Goal: Task Accomplishment & Management: Complete application form

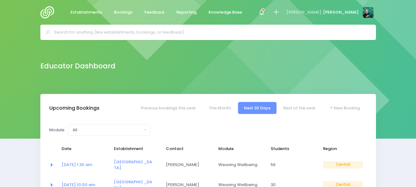
select select "5"
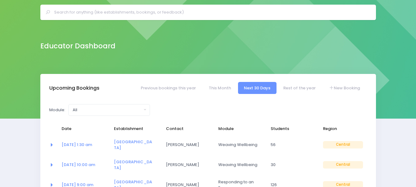
scroll to position [31, 0]
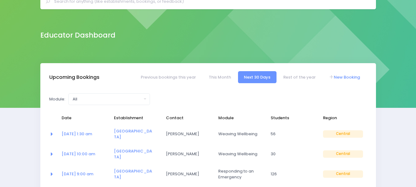
click at [348, 75] on link "New Booking" at bounding box center [344, 77] width 43 height 12
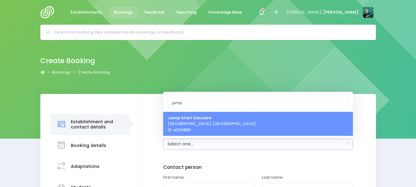
type input "jump"
click at [234, 72] on div "Create Booking Bookings Create Booking" at bounding box center [208, 66] width 351 height 23
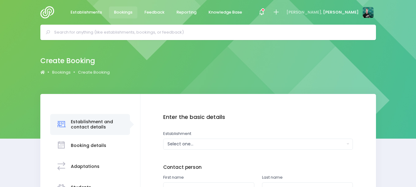
click at [48, 8] on img at bounding box center [49, 12] width 18 height 12
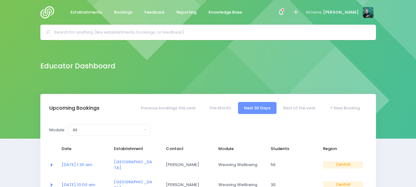
select select "5"
click at [357, 105] on link "New Booking" at bounding box center [344, 108] width 43 height 12
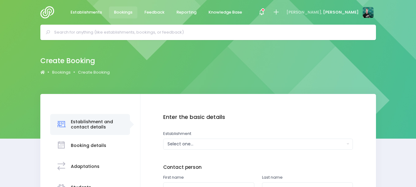
click at [51, 12] on img at bounding box center [49, 12] width 18 height 12
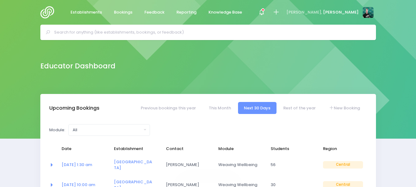
select select "5"
click at [96, 12] on span "Establishments" at bounding box center [86, 12] width 31 height 6
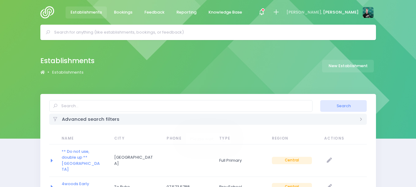
select select "20"
click at [338, 66] on link "New Establishment" at bounding box center [348, 66] width 52 height 13
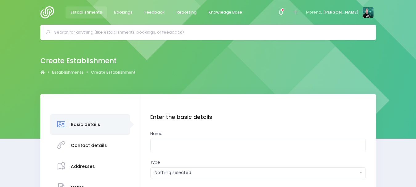
click at [190, 146] on input "text" at bounding box center [258, 146] width 216 height 14
click at [171, 144] on input "Jump Start Pre School Rimu" at bounding box center [258, 146] width 216 height 14
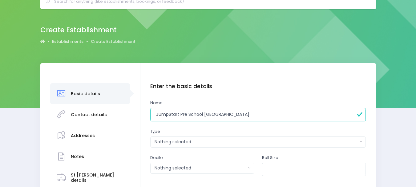
type input "JumpStart Pre School [GEOGRAPHIC_DATA]"
click at [186, 141] on div "Nothing selected" at bounding box center [256, 142] width 203 height 6
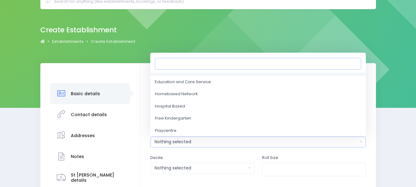
scroll to position [62, 0]
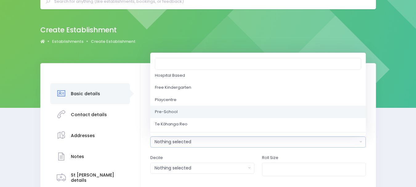
click at [210, 114] on link "Pre-School" at bounding box center [258, 112] width 216 height 12
select select "Pre-School"
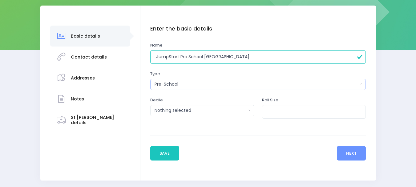
scroll to position [92, 0]
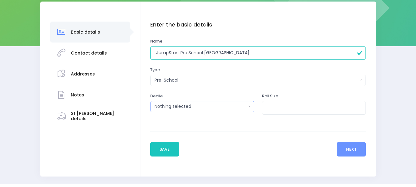
click at [242, 109] on div "Nothing selected" at bounding box center [201, 106] width 92 height 6
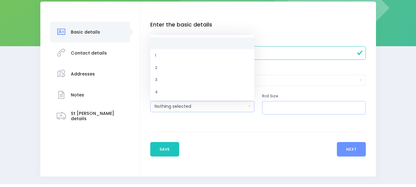
click at [320, 106] on input "number" at bounding box center [314, 108] width 104 height 14
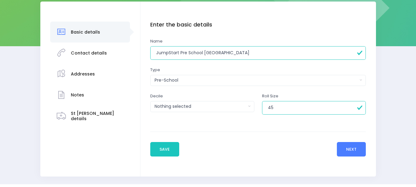
type input "45"
click at [355, 153] on button "Next" at bounding box center [351, 149] width 29 height 15
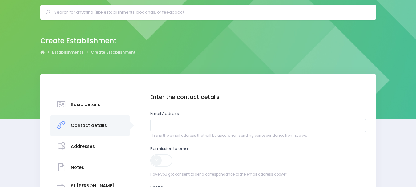
scroll to position [31, 0]
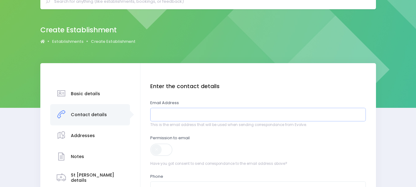
paste input "preschool@jumpstartpreschool.co.nz"
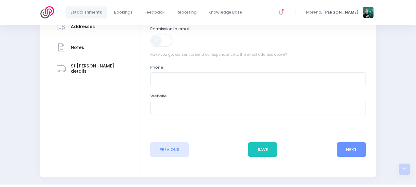
scroll to position [154, 0]
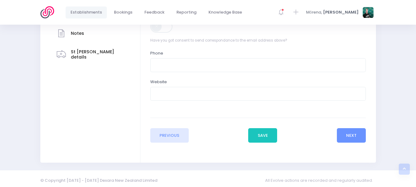
type input "preschool@jumpstartpreschool.co.nz"
click at [255, 62] on input "text" at bounding box center [258, 65] width 216 height 14
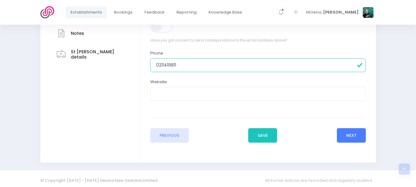
type input "0211419811"
click at [343, 133] on button "Next" at bounding box center [351, 135] width 29 height 15
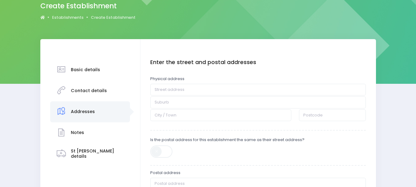
scroll to position [62, 0]
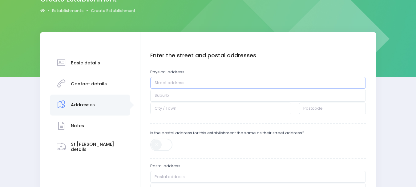
click at [183, 85] on input "text" at bounding box center [258, 83] width 216 height 12
paste input "55A Rimu Street"
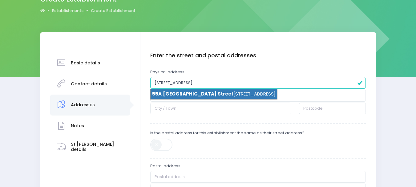
click at [216, 96] on li "55A Rimu Street , Strandon, New Plymouth 4312" at bounding box center [214, 94] width 127 height 10
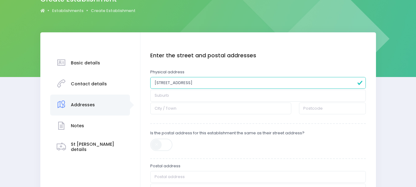
type input "55A Rimu Street"
type input "Strandon"
type input "New Plymouth"
type input "4312"
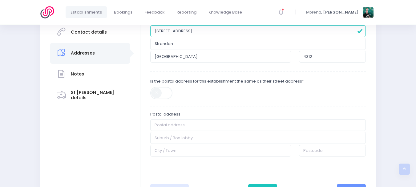
scroll to position [123, 0]
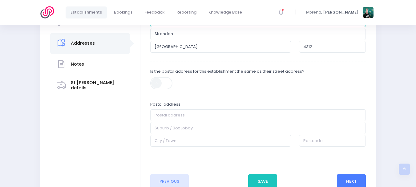
click at [346, 179] on button "Next" at bounding box center [351, 181] width 29 height 15
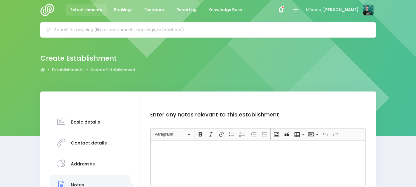
scroll to position [0, 0]
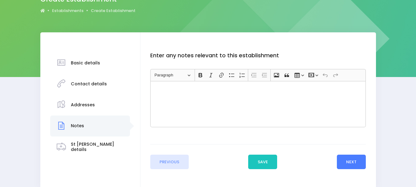
click at [357, 159] on button "Next" at bounding box center [351, 162] width 29 height 15
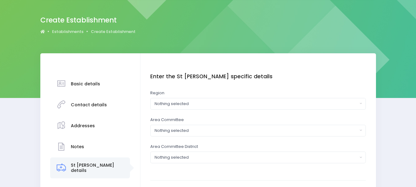
scroll to position [62, 0]
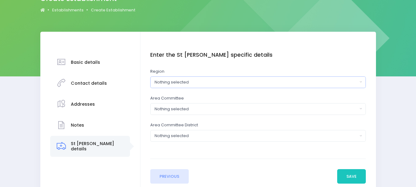
click at [227, 84] on div "Nothing selected" at bounding box center [256, 82] width 203 height 6
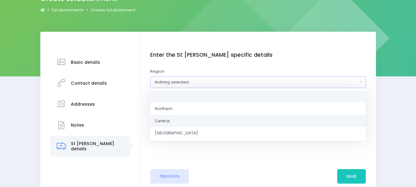
click at [215, 120] on link "Central" at bounding box center [258, 121] width 216 height 12
select select "Central"
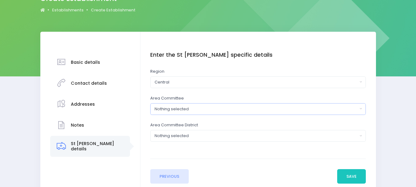
click at [218, 109] on div "Nothing selected" at bounding box center [256, 109] width 203 height 6
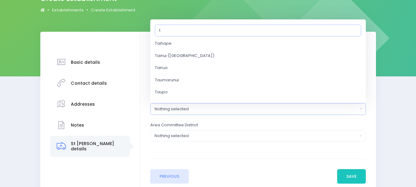
scroll to position [0, 0]
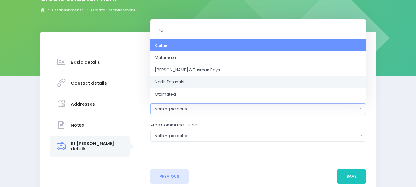
type input "ta"
click at [203, 81] on link "North Taranaki" at bounding box center [258, 82] width 216 height 12
select select "North Taranaki"
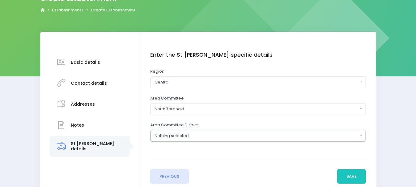
click at [265, 136] on div "Nothing selected" at bounding box center [256, 136] width 203 height 6
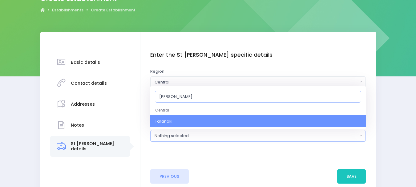
type input "tara"
click at [262, 120] on link "Taranaki" at bounding box center [258, 121] width 216 height 12
select select "Taranaki"
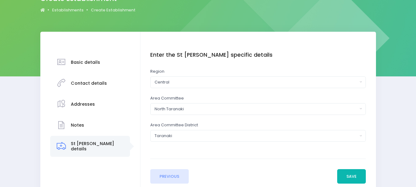
click at [363, 176] on button "Save" at bounding box center [352, 176] width 29 height 15
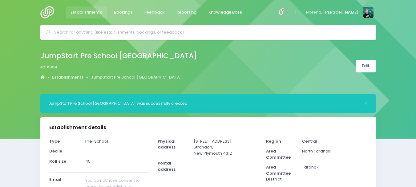
select select "5"
click at [46, 14] on img at bounding box center [49, 12] width 18 height 12
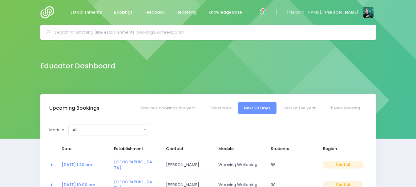
select select "5"
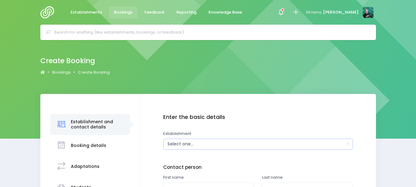
click at [207, 143] on div "Select one..." at bounding box center [257, 144] width 178 height 6
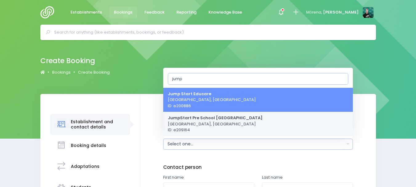
type input "jump"
click at [191, 120] on strong "JumpStart Pre School [GEOGRAPHIC_DATA]" at bounding box center [215, 118] width 95 height 6
select select "209164"
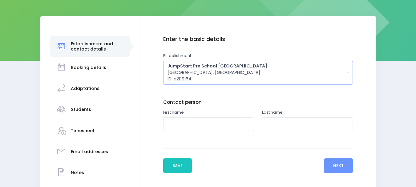
scroll to position [92, 0]
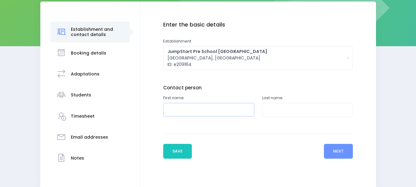
click at [201, 106] on input "text" at bounding box center [208, 110] width 91 height 14
paste input "Katie Turner"
type input "Katie"
click at [293, 113] on input "text" at bounding box center [307, 110] width 91 height 14
paste input "[PERSON_NAME]"
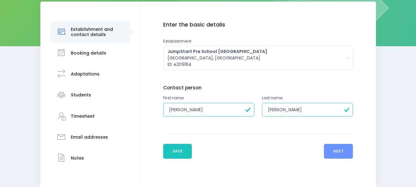
drag, startPoint x: 281, startPoint y: 109, endPoint x: 276, endPoint y: 109, distance: 5.6
click at [276, 109] on input "[PERSON_NAME]" at bounding box center [307, 110] width 91 height 14
click at [277, 109] on input "[PERSON_NAME]" at bounding box center [307, 110] width 91 height 14
drag, startPoint x: 281, startPoint y: 109, endPoint x: 263, endPoint y: 109, distance: 18.2
click at [263, 109] on input "[PERSON_NAME]" at bounding box center [307, 110] width 91 height 14
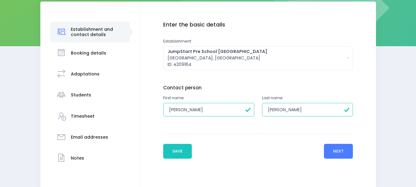
type input "Turner"
click at [332, 153] on button "Next" at bounding box center [338, 151] width 29 height 15
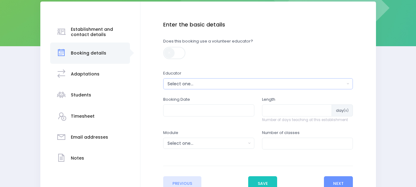
click at [258, 84] on div "Select one..." at bounding box center [257, 84] width 178 height 6
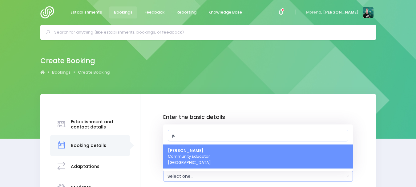
type input "ju"
click at [257, 151] on link "Justin Lowcay Community Educator Central Region" at bounding box center [258, 157] width 190 height 24
select select "362959"
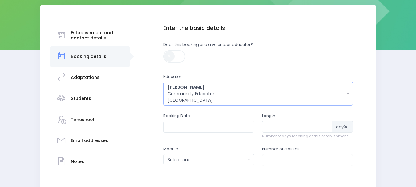
scroll to position [92, 0]
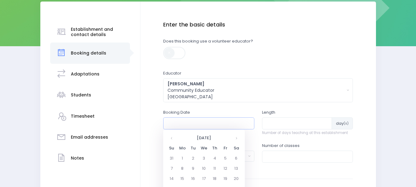
click at [211, 122] on input "text" at bounding box center [208, 123] width 91 height 12
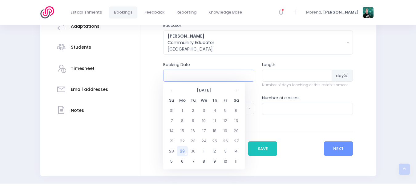
scroll to position [157, 0]
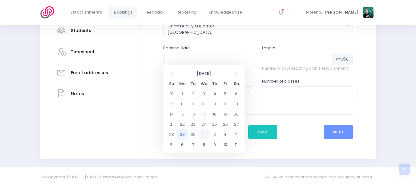
click at [204, 135] on td "1" at bounding box center [204, 134] width 11 height 10
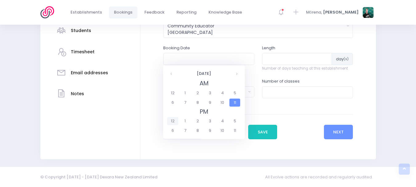
click at [172, 119] on span "12" at bounding box center [172, 121] width 11 height 8
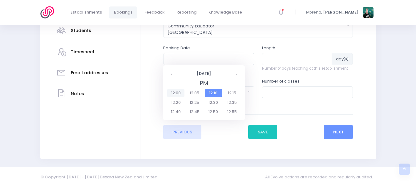
click at [171, 90] on span "12:00" at bounding box center [175, 93] width 17 height 8
type input "01/10/2025 12:00 PM"
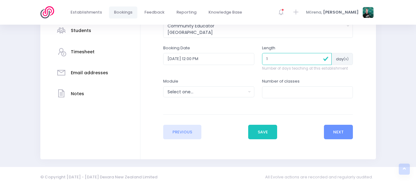
type input "1"
click at [325, 57] on input "1" at bounding box center [297, 59] width 70 height 12
click at [234, 93] on div "Select one..." at bounding box center [207, 92] width 79 height 6
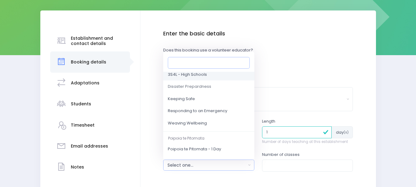
scroll to position [31, 0]
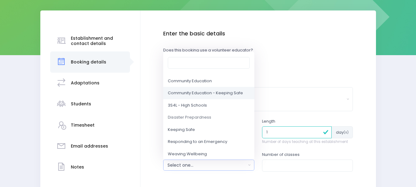
click at [224, 92] on span "Community Education - Keeping Safe" at bounding box center [205, 93] width 75 height 6
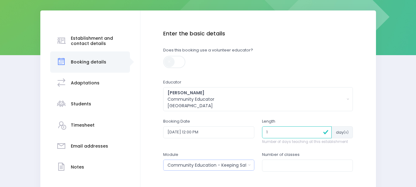
click at [247, 165] on button "Community Education - Keeping Safe" at bounding box center [208, 165] width 91 height 11
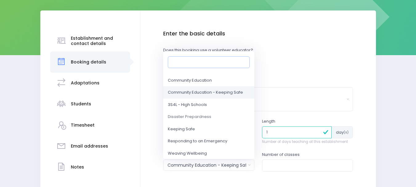
scroll to position [10, 0]
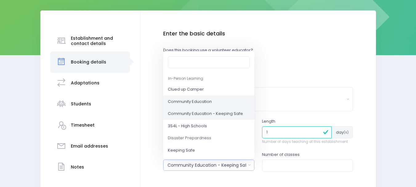
click at [210, 100] on span "Community Education" at bounding box center [190, 102] width 44 height 6
select select "Community Education"
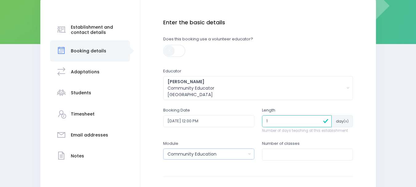
scroll to position [114, 0]
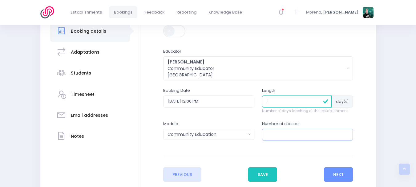
click at [297, 132] on input "number" at bounding box center [307, 135] width 91 height 12
click button "Add another" at bounding box center [0, 0] width 0 height 0
type input "35"
click at [336, 175] on button "Next" at bounding box center [338, 174] width 29 height 15
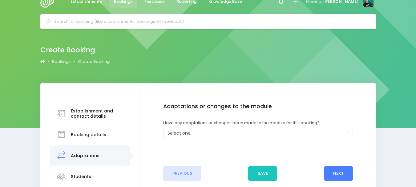
scroll to position [0, 0]
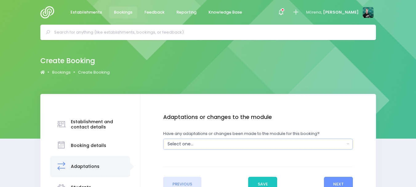
click at [260, 145] on div "Select one..." at bounding box center [257, 144] width 178 height 6
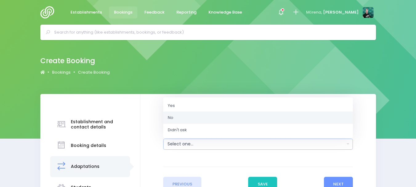
click at [255, 117] on link "No" at bounding box center [258, 118] width 190 height 12
select select "No"
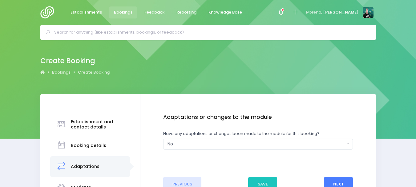
click at [339, 183] on button "Next" at bounding box center [338, 184] width 29 height 15
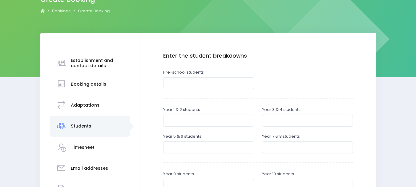
scroll to position [62, 0]
click at [206, 84] on input "number" at bounding box center [208, 83] width 91 height 12
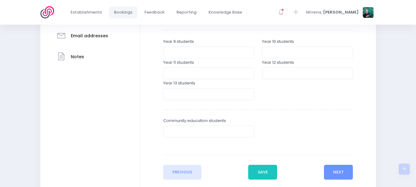
scroll to position [216, 0]
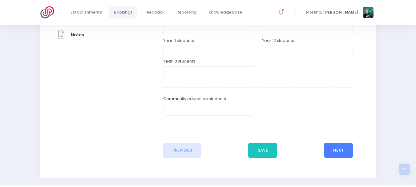
type input "35"
click at [340, 152] on button "Next" at bounding box center [338, 150] width 29 height 15
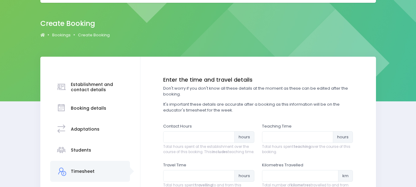
scroll to position [0, 0]
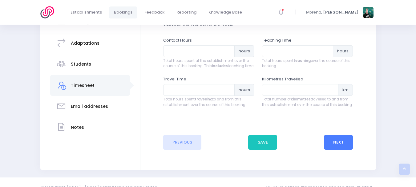
click at [336, 149] on button "Next" at bounding box center [338, 142] width 29 height 15
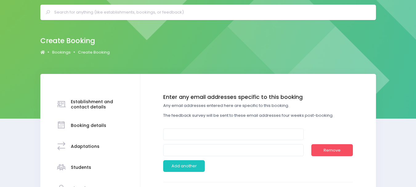
scroll to position [31, 0]
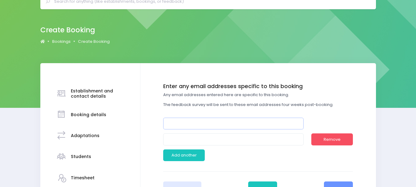
paste input "preschool@jumpstartpreschool.co.nz"
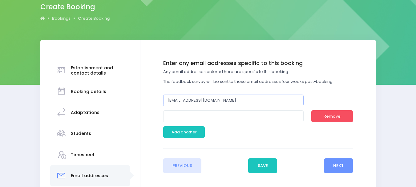
scroll to position [92, 0]
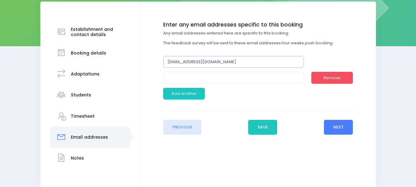
type input "preschool@jumpstartpreschool.co.nz"
click at [333, 126] on button "Next" at bounding box center [338, 127] width 29 height 15
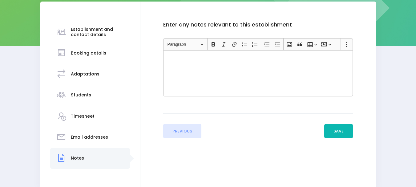
click at [332, 133] on button "Save" at bounding box center [339, 131] width 29 height 15
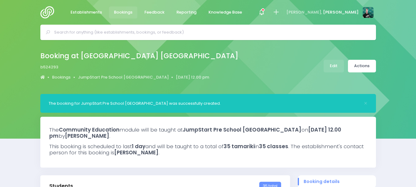
select select "5"
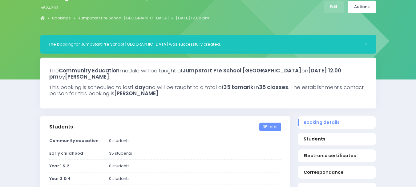
scroll to position [62, 0]
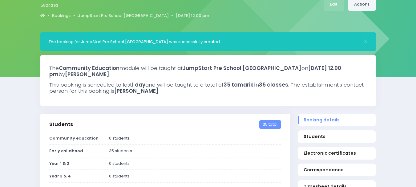
click at [365, 10] on link "Actions" at bounding box center [362, 4] width 28 height 13
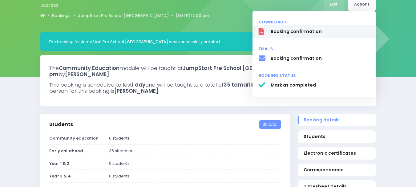
click at [340, 35] on span "Booking confirmation" at bounding box center [320, 31] width 99 height 6
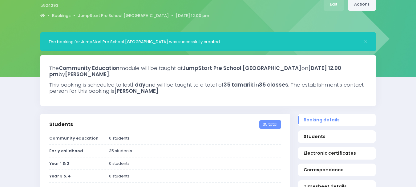
click at [371, 3] on link "Actions" at bounding box center [362, 4] width 28 height 13
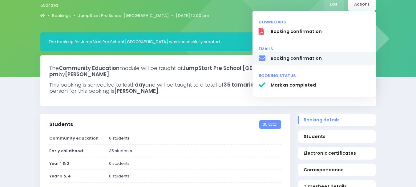
click at [304, 60] on span "Booking confirmation" at bounding box center [320, 58] width 99 height 6
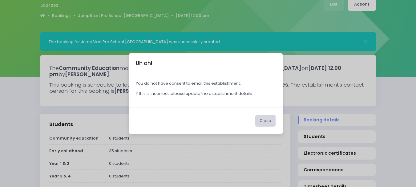
click at [259, 120] on button "Close" at bounding box center [266, 121] width 20 height 12
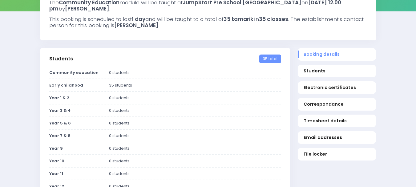
scroll to position [31, 0]
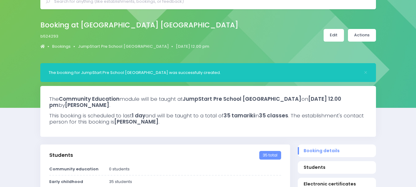
click at [338, 36] on link "Edit" at bounding box center [334, 35] width 20 height 13
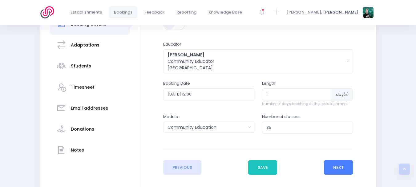
scroll to position [157, 0]
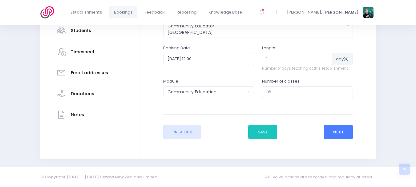
click at [328, 134] on button "Next" at bounding box center [338, 132] width 29 height 15
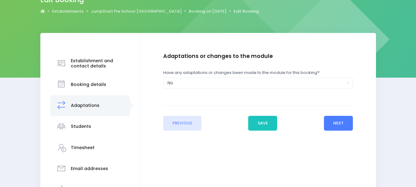
scroll to position [62, 0]
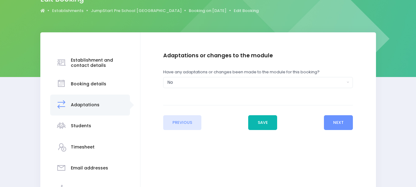
click at [271, 122] on button "Save" at bounding box center [262, 122] width 29 height 15
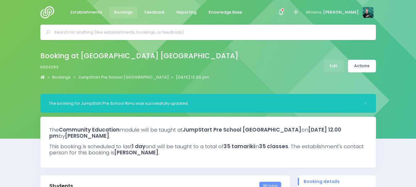
select select "5"
click at [77, 11] on span "Establishments" at bounding box center [86, 12] width 31 height 6
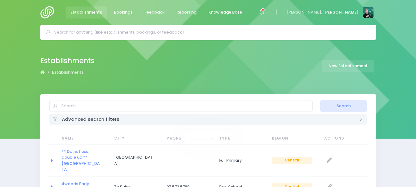
select select "20"
click at [144, 104] on input "text" at bounding box center [181, 106] width 264 height 12
type input "jumpstart"
click at [321, 100] on button "Search" at bounding box center [344, 106] width 47 height 12
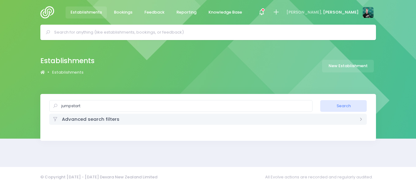
select select "20"
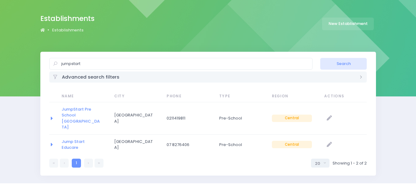
scroll to position [45, 0]
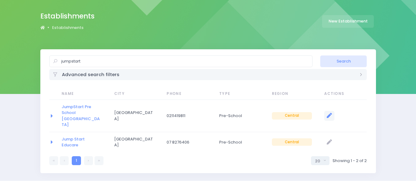
click at [332, 113] on icon "null" at bounding box center [329, 115] width 5 height 5
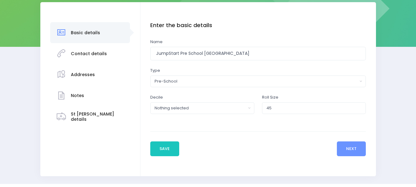
scroll to position [92, 0]
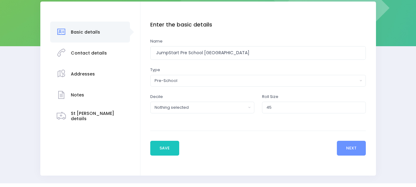
click at [95, 48] on div "Contact details" at bounding box center [89, 53] width 36 height 15
click at [346, 151] on button "Next" at bounding box center [351, 148] width 29 height 15
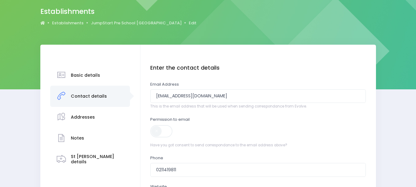
scroll to position [62, 0]
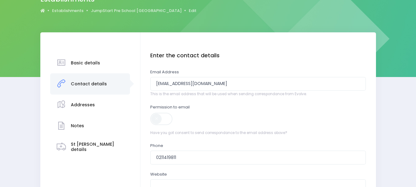
click at [164, 122] on span at bounding box center [161, 119] width 23 height 12
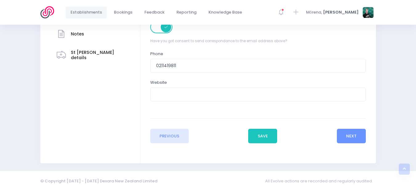
scroll to position [154, 0]
click at [272, 139] on button "Save" at bounding box center [262, 135] width 29 height 15
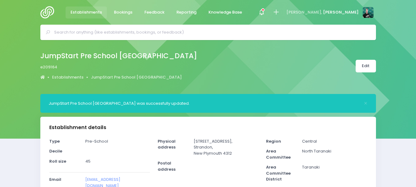
select select "5"
click at [42, 16] on img at bounding box center [49, 12] width 18 height 12
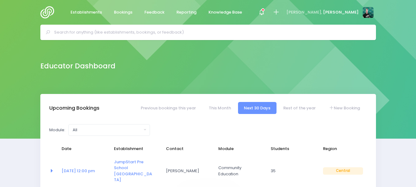
select select "5"
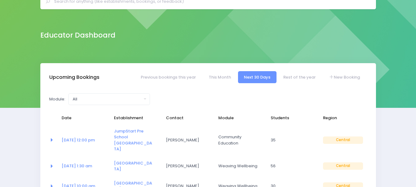
scroll to position [62, 0]
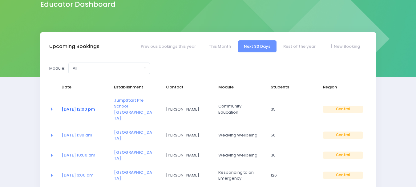
click at [80, 106] on link "[DATE] 12:00 pm" at bounding box center [78, 109] width 33 height 6
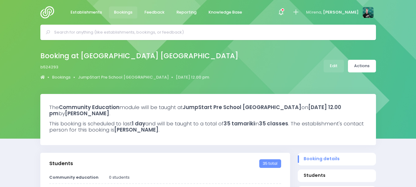
select select "5"
select select
click at [361, 66] on link "Actions" at bounding box center [362, 66] width 28 height 13
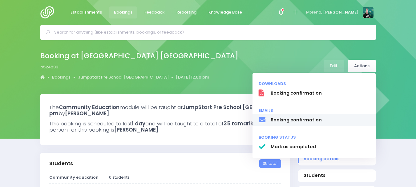
click at [334, 119] on span "Booking confirmation" at bounding box center [320, 120] width 99 height 6
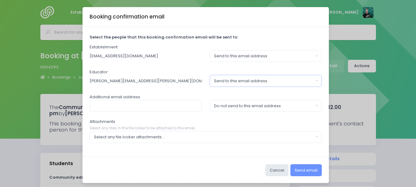
click at [235, 80] on div "Send to this email address" at bounding box center [264, 81] width 100 height 6
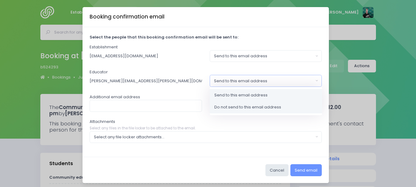
click at [239, 107] on span "Do not send to this email address" at bounding box center [248, 107] width 67 height 6
select select "no_email"
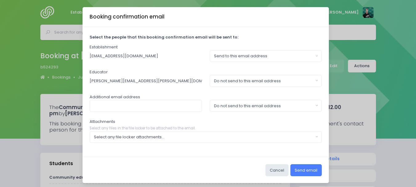
click at [302, 170] on button "Send email" at bounding box center [306, 170] width 31 height 12
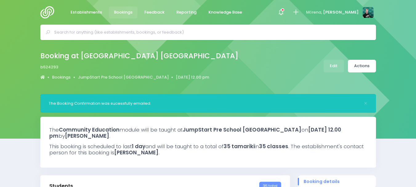
select select "5"
click at [45, 13] on img at bounding box center [49, 12] width 18 height 12
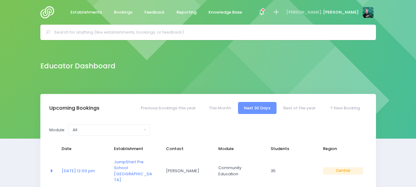
select select "5"
click at [258, 63] on div "Educator Dashboard" at bounding box center [208, 66] width 351 height 12
click at [351, 108] on link "New Booking" at bounding box center [344, 108] width 43 height 12
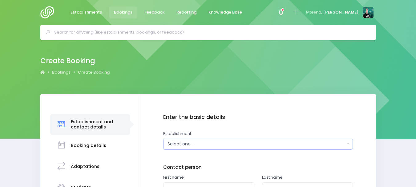
click at [207, 141] on div "Select one..." at bounding box center [257, 144] width 178 height 6
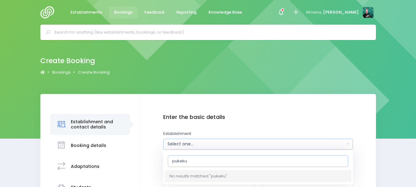
type input "pukeku"
click at [47, 12] on img at bounding box center [49, 12] width 18 height 12
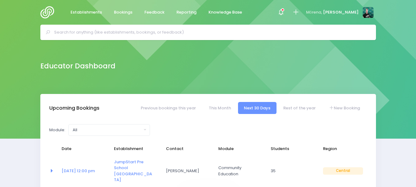
select select "5"
click at [84, 18] on link "Establishments" at bounding box center [87, 12] width 42 height 12
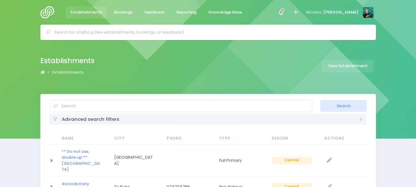
select select "20"
click at [351, 66] on link "New Establishment" at bounding box center [348, 66] width 52 height 13
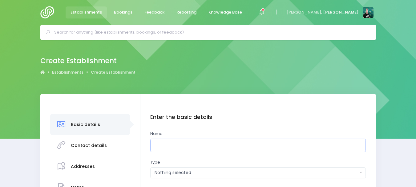
click at [184, 145] on input "text" at bounding box center [258, 146] width 216 height 14
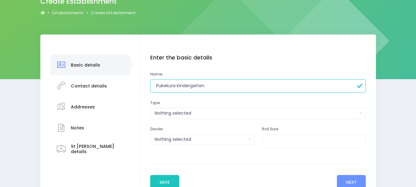
scroll to position [62, 0]
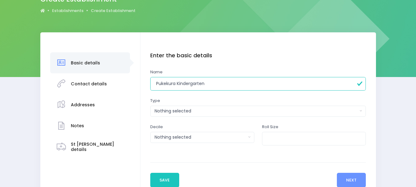
type input "Pukekura Kindergarten"
click at [204, 112] on div "Nothing selected" at bounding box center [256, 111] width 203 height 6
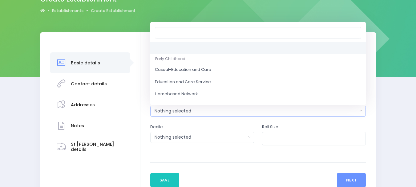
click at [186, 59] on li "Early Childhood" at bounding box center [258, 59] width 216 height 10
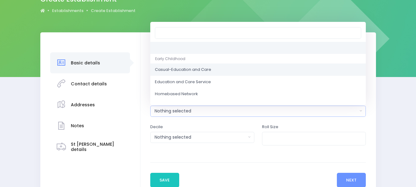
click at [188, 71] on span "Casual-Education and Care" at bounding box center [183, 70] width 56 height 6
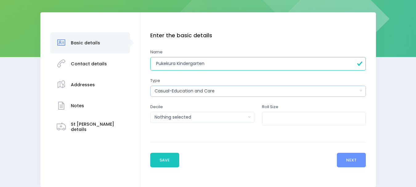
scroll to position [92, 0]
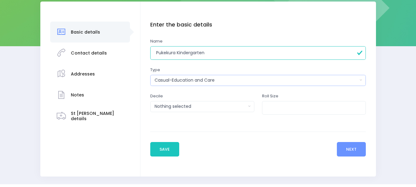
click at [206, 80] on div "Casual-Education and Care" at bounding box center [256, 80] width 203 height 6
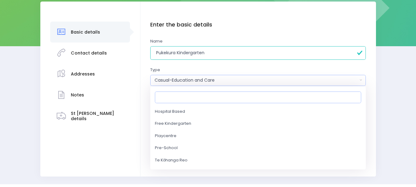
scroll to position [62, 0]
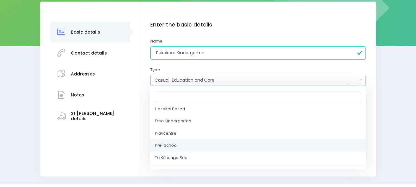
click at [206, 146] on link "Pre-School" at bounding box center [258, 145] width 216 height 12
select select "Pre-School"
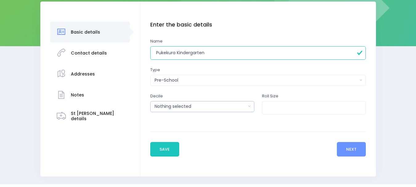
click at [248, 110] on button "Nothing selected" at bounding box center [202, 106] width 104 height 11
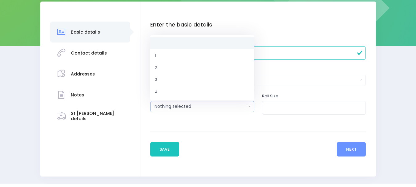
click at [248, 110] on button "Nothing selected" at bounding box center [202, 106] width 104 height 11
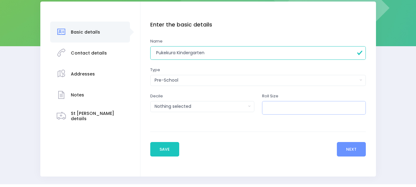
click at [303, 110] on input "number" at bounding box center [314, 108] width 104 height 14
type input "40"
click at [362, 151] on button "Next" at bounding box center [351, 149] width 29 height 15
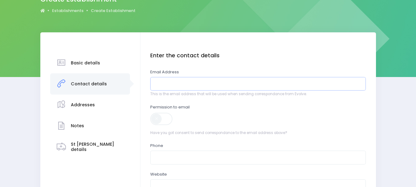
click at [220, 87] on input "email" at bounding box center [258, 84] width 216 height 14
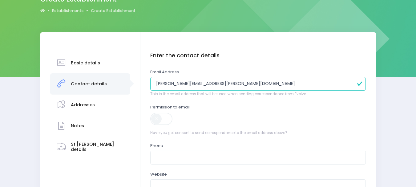
type input "[PERSON_NAME][EMAIL_ADDRESS][PERSON_NAME][DOMAIN_NAME]"
click at [166, 119] on span at bounding box center [161, 119] width 23 height 12
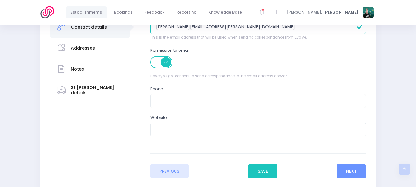
scroll to position [123, 0]
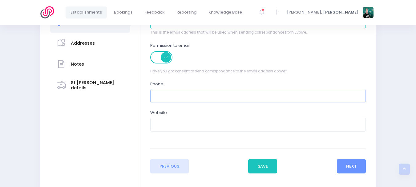
click at [246, 96] on input "text" at bounding box center [258, 96] width 216 height 14
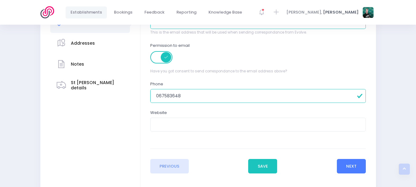
type input "067583648"
click at [344, 168] on button "Next" at bounding box center [351, 166] width 29 height 15
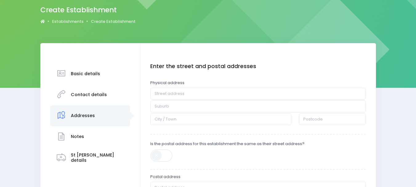
scroll to position [62, 0]
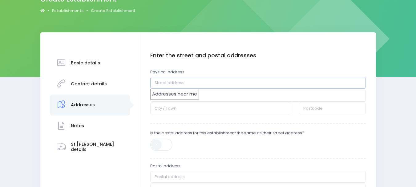
click at [163, 81] on input "text" at bounding box center [258, 83] width 216 height 12
paste input "34 Fillis Street"
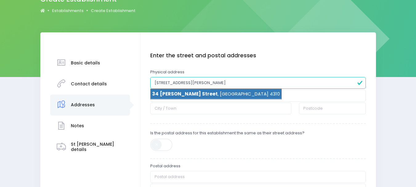
click at [189, 93] on li "34 Fillis Street , New Plymouth 4310" at bounding box center [216, 94] width 131 height 10
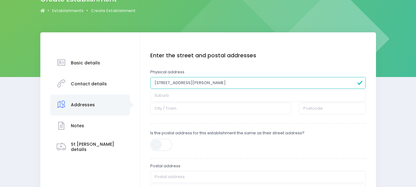
type input "34 Fillis Street"
type input "New Plymouth"
type input "4310"
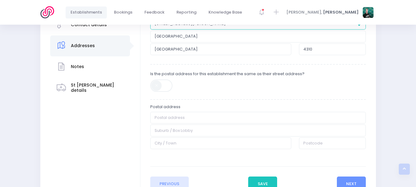
scroll to position [123, 0]
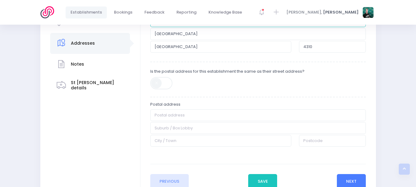
click at [350, 179] on button "Next" at bounding box center [351, 181] width 29 height 15
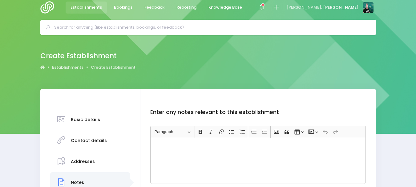
scroll to position [0, 0]
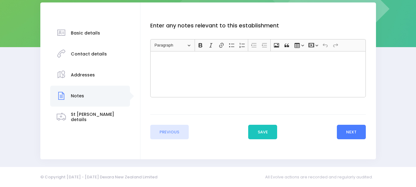
click at [344, 134] on button "Next" at bounding box center [351, 132] width 29 height 15
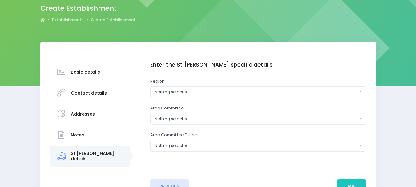
scroll to position [61, 0]
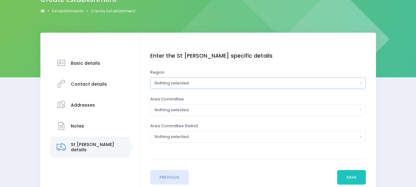
click at [215, 85] on div "Nothing selected" at bounding box center [256, 83] width 203 height 6
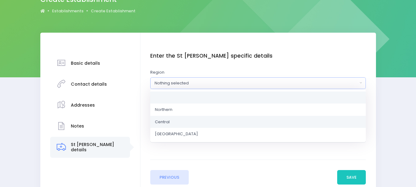
click at [167, 119] on span "Central" at bounding box center [162, 122] width 15 height 6
select select "Central"
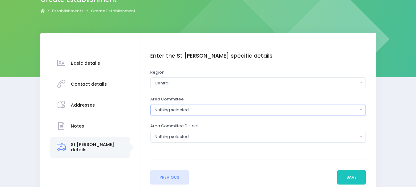
click at [178, 109] on div "Nothing selected" at bounding box center [256, 110] width 203 height 6
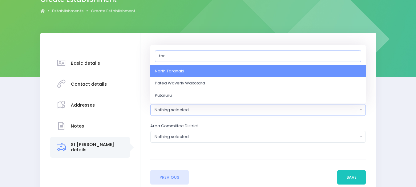
type input "tar"
click at [176, 75] on link "North Taranaki" at bounding box center [258, 71] width 216 height 12
select select "North Taranaki"
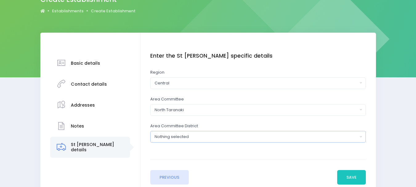
click at [181, 135] on div "Nothing selected" at bounding box center [256, 137] width 203 height 6
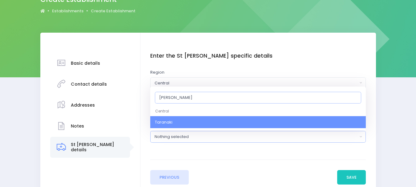
type input "tara"
click at [181, 120] on link "Taranaki" at bounding box center [258, 122] width 216 height 12
select select "Taranaki"
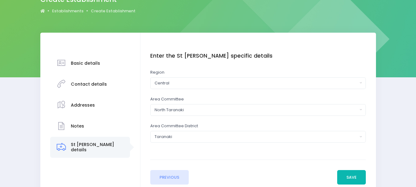
click at [345, 181] on button "Save" at bounding box center [352, 177] width 29 height 15
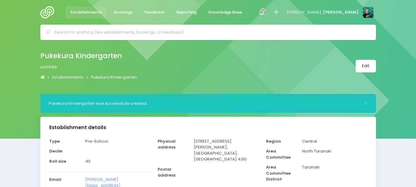
select select "5"
click at [41, 19] on div at bounding box center [49, 12] width 18 height 25
click at [45, 12] on img at bounding box center [49, 12] width 18 height 12
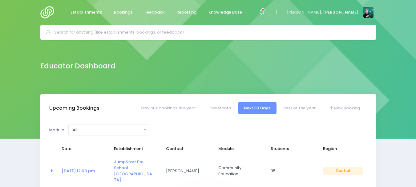
select select "5"
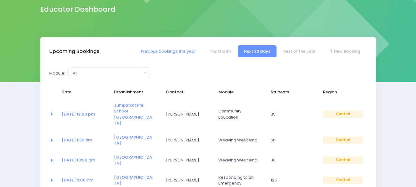
scroll to position [62, 0]
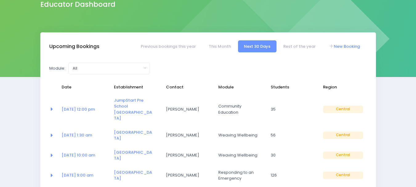
click at [351, 49] on link "New Booking" at bounding box center [344, 46] width 43 height 12
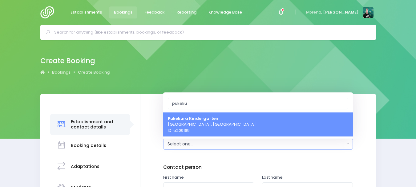
type input "pukeku"
click at [196, 120] on strong "Pukekura Kindergarten" at bounding box center [193, 118] width 51 height 6
select select "209165"
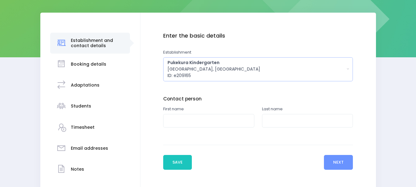
scroll to position [92, 0]
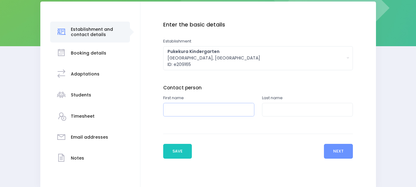
click at [214, 112] on input "text" at bounding box center [208, 110] width 91 height 14
click at [287, 113] on input "text" at bounding box center [307, 110] width 91 height 14
click at [177, 109] on input "Amiee" at bounding box center [208, 110] width 91 height 14
type input "Aimee"
click at [276, 111] on input "text" at bounding box center [307, 110] width 91 height 14
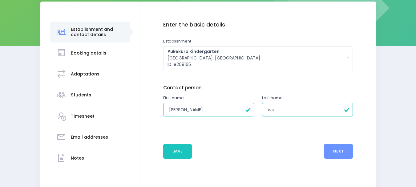
type input "w"
type input "[PERSON_NAME]"
click at [340, 150] on button "Next" at bounding box center [338, 151] width 29 height 15
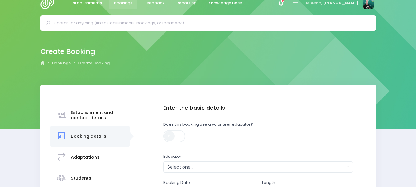
scroll to position [62, 0]
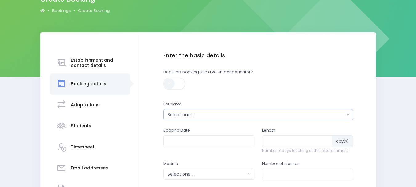
click at [201, 113] on div "Select one..." at bounding box center [257, 115] width 178 height 6
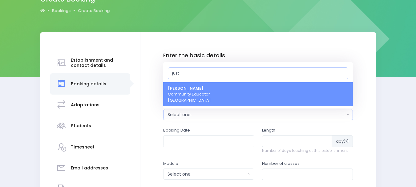
type input "just"
click at [203, 98] on span "[PERSON_NAME] Community Educator [GEOGRAPHIC_DATA]" at bounding box center [189, 94] width 43 height 18
select select "362959"
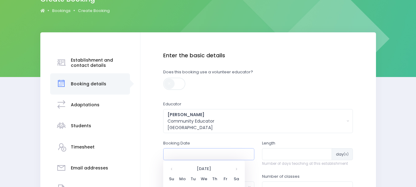
click at [210, 152] on input "text" at bounding box center [208, 154] width 91 height 12
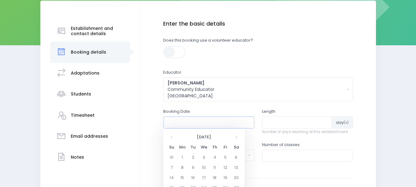
scroll to position [123, 0]
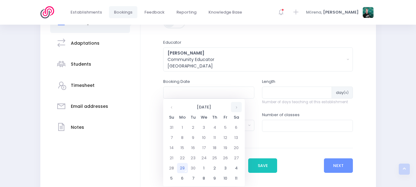
click at [237, 107] on th at bounding box center [236, 107] width 11 height 10
click at [213, 137] on td "9" at bounding box center [215, 138] width 11 height 10
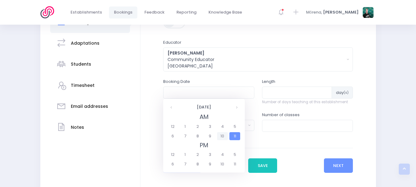
click at [220, 138] on span "10" at bounding box center [222, 136] width 11 height 8
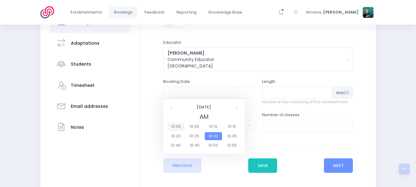
click at [178, 126] on span "10:00" at bounding box center [175, 127] width 17 height 8
type input "[DATE] 10:00 AM"
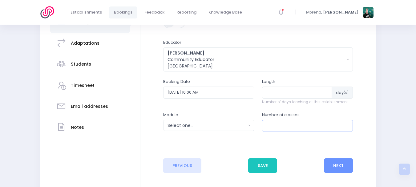
click at [309, 126] on input "number" at bounding box center [307, 126] width 91 height 12
type input "40"
click at [223, 125] on div "Select one..." at bounding box center [207, 125] width 79 height 6
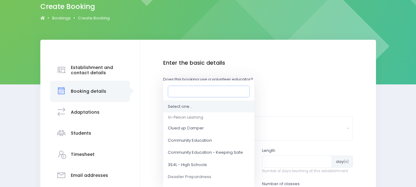
scroll to position [92, 0]
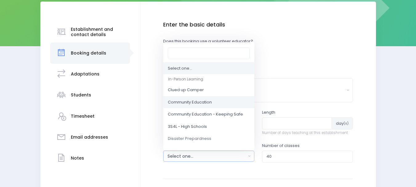
click at [220, 102] on link "Community Education" at bounding box center [208, 102] width 91 height 12
select select "Community Education"
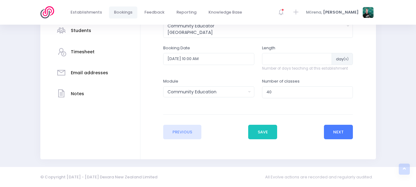
click at [340, 133] on button "Next" at bounding box center [338, 132] width 29 height 15
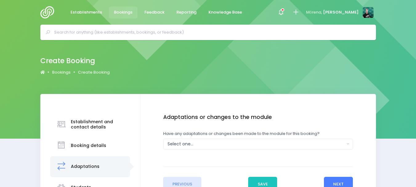
scroll to position [31, 0]
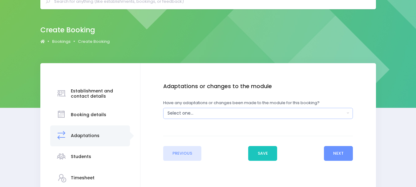
click at [231, 113] on div "Select one..." at bounding box center [257, 113] width 178 height 6
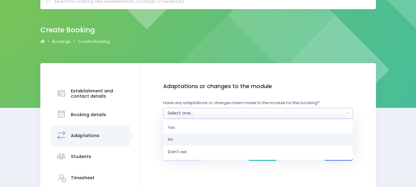
click at [219, 136] on link "No" at bounding box center [258, 139] width 190 height 12
select select "No"
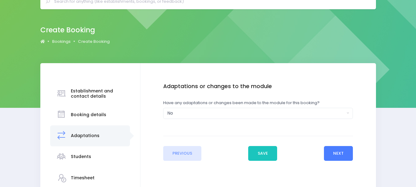
click at [343, 153] on button "Next" at bounding box center [338, 153] width 29 height 15
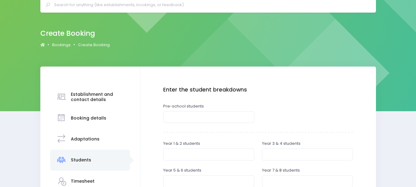
scroll to position [91, 0]
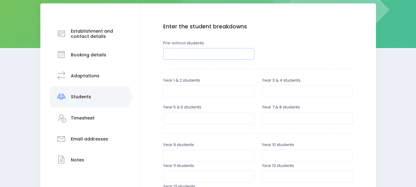
click at [185, 51] on input "number" at bounding box center [208, 54] width 91 height 12
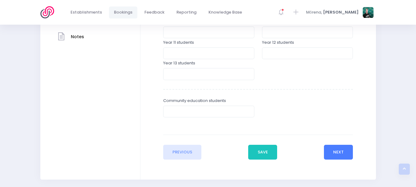
type input "40"
click at [332, 150] on button "Next" at bounding box center [338, 152] width 29 height 15
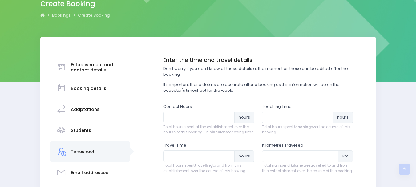
scroll to position [0, 0]
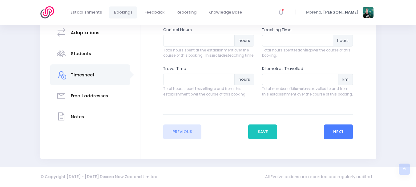
click at [350, 132] on button "Next" at bounding box center [338, 132] width 29 height 15
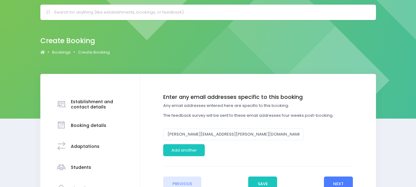
scroll to position [31, 0]
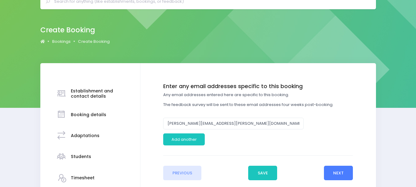
click at [329, 171] on button "Next" at bounding box center [338, 173] width 29 height 15
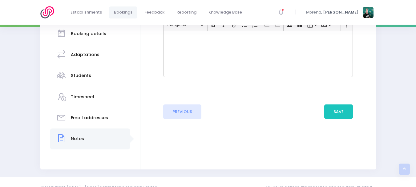
scroll to position [122, 0]
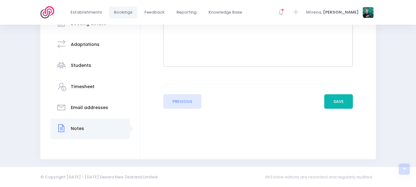
click at [328, 106] on button "Save" at bounding box center [339, 101] width 29 height 15
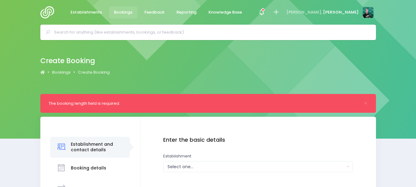
click at [50, 13] on img at bounding box center [49, 12] width 18 height 12
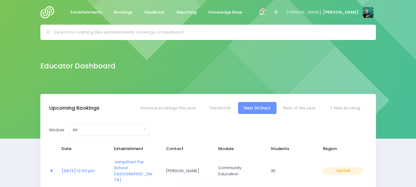
select select "5"
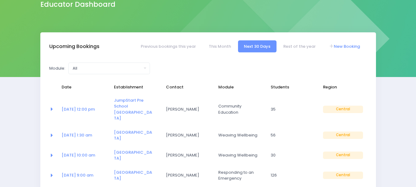
click at [333, 45] on icon at bounding box center [331, 46] width 5 height 5
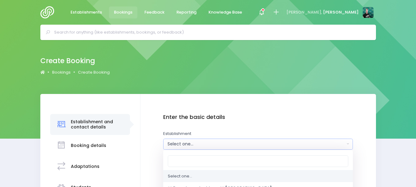
scroll to position [31, 0]
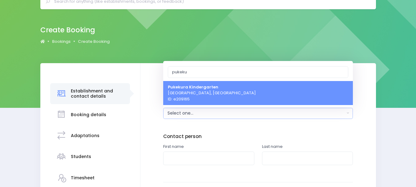
type input "pukeku"
click at [207, 92] on span "[GEOGRAPHIC_DATA] [GEOGRAPHIC_DATA], [GEOGRAPHIC_DATA] ID: e209165" at bounding box center [212, 93] width 88 height 18
select select "209165"
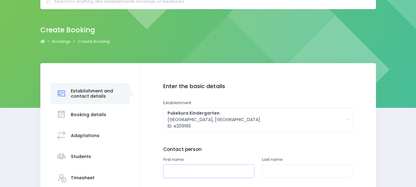
click at [195, 170] on input "text" at bounding box center [208, 172] width 91 height 14
type input "[PERSON_NAME]"
click at [297, 171] on input "text" at bounding box center [307, 172] width 91 height 14
type input "[PERSON_NAME]"
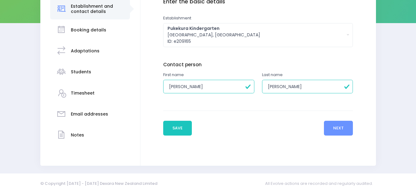
scroll to position [122, 0]
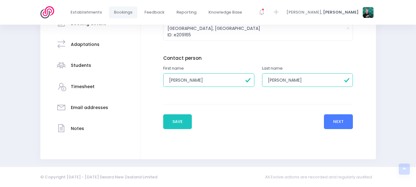
click at [343, 123] on button "Next" at bounding box center [338, 121] width 29 height 15
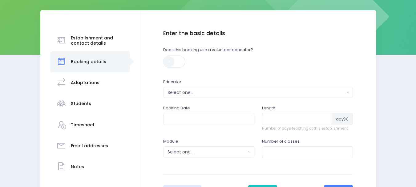
scroll to position [92, 0]
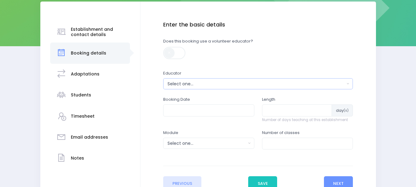
click at [221, 88] on button "Select one..." at bounding box center [258, 83] width 190 height 11
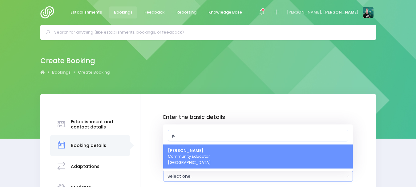
type input "ju"
click at [242, 160] on link "[PERSON_NAME] Community Educator [GEOGRAPHIC_DATA]" at bounding box center [258, 157] width 190 height 24
select select "362959"
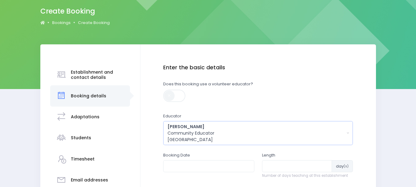
scroll to position [123, 0]
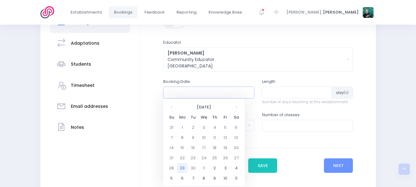
click at [229, 91] on input "text" at bounding box center [208, 93] width 91 height 12
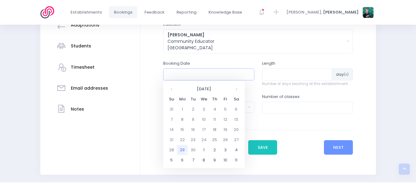
scroll to position [157, 0]
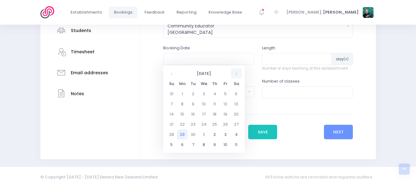
click at [238, 75] on th at bounding box center [236, 73] width 11 height 10
click at [212, 105] on td "9" at bounding box center [215, 104] width 11 height 10
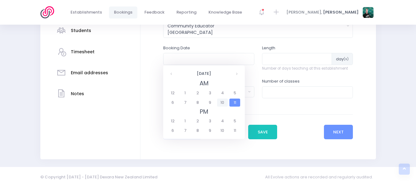
click at [220, 103] on span "10" at bounding box center [222, 103] width 11 height 8
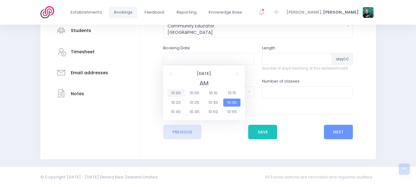
click at [180, 95] on span "10:00" at bounding box center [175, 93] width 17 height 8
type input "09/10/2025 10:00 AM"
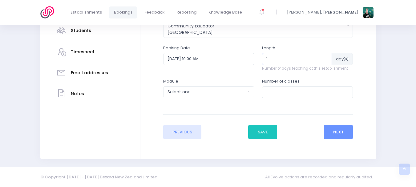
type input "1"
click at [326, 56] on input "1" at bounding box center [297, 59] width 70 height 12
click at [234, 89] on div "Select one..." at bounding box center [207, 92] width 79 height 6
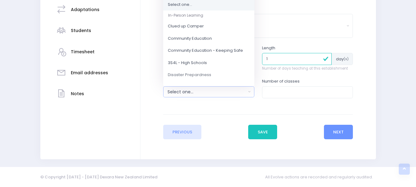
scroll to position [53, 0]
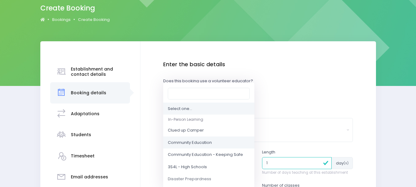
click at [202, 141] on span "Community Education" at bounding box center [190, 143] width 44 height 6
select select "Community Education"
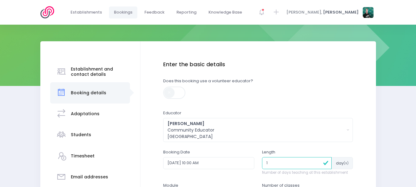
scroll to position [155, 0]
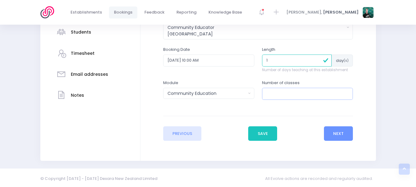
click at [301, 92] on input "number" at bounding box center [307, 94] width 91 height 12
type input "40"
click at [336, 132] on button "Next" at bounding box center [338, 133] width 29 height 15
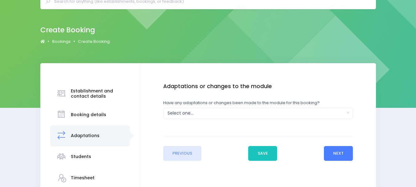
scroll to position [62, 0]
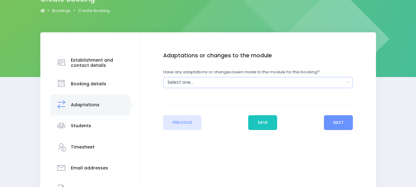
click at [265, 85] on div "Select one..." at bounding box center [257, 82] width 178 height 6
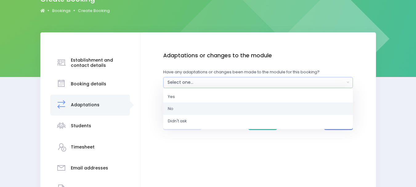
click at [254, 107] on link "No" at bounding box center [258, 109] width 190 height 12
select select "No"
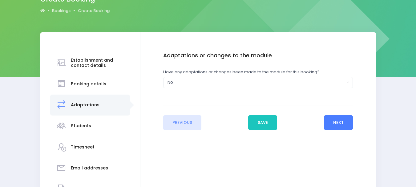
click at [342, 122] on button "Next" at bounding box center [338, 122] width 29 height 15
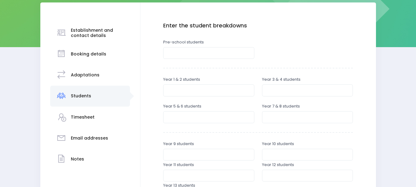
scroll to position [92, 0]
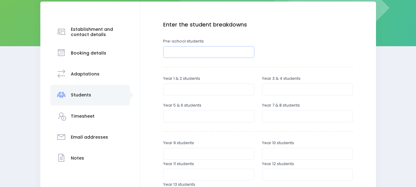
click at [209, 54] on input "number" at bounding box center [208, 52] width 91 height 12
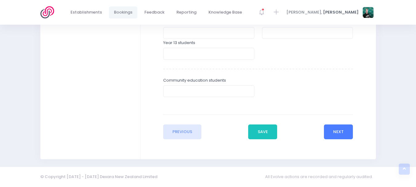
type input "40"
click at [331, 134] on button "Next" at bounding box center [338, 132] width 29 height 15
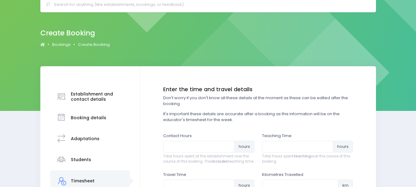
scroll to position [0, 0]
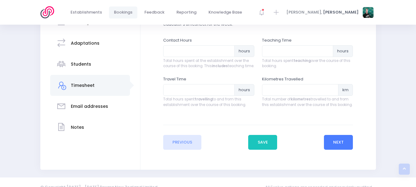
click at [345, 147] on button "Next" at bounding box center [338, 142] width 29 height 15
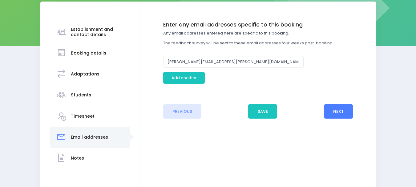
click at [344, 114] on button "Next" at bounding box center [338, 111] width 29 height 15
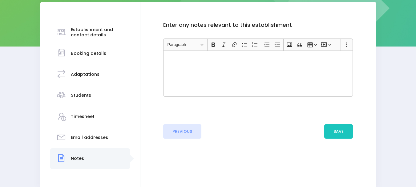
scroll to position [92, 0]
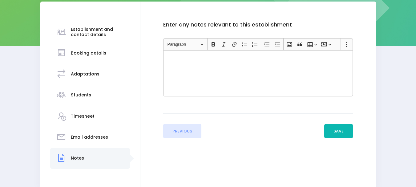
click at [340, 129] on button "Save" at bounding box center [339, 131] width 29 height 15
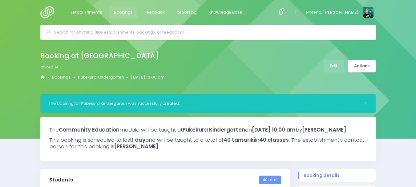
select select "5"
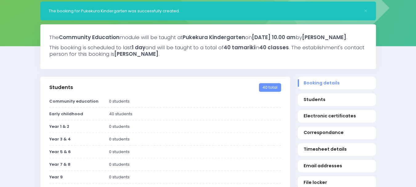
scroll to position [31, 0]
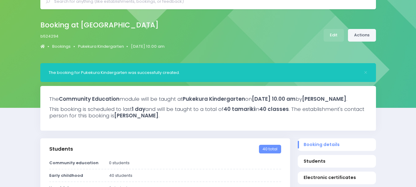
click at [363, 35] on link "Actions" at bounding box center [362, 35] width 28 height 13
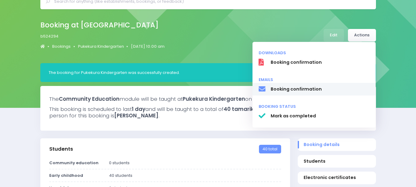
click at [312, 90] on span "Booking confirmation" at bounding box center [320, 89] width 99 height 6
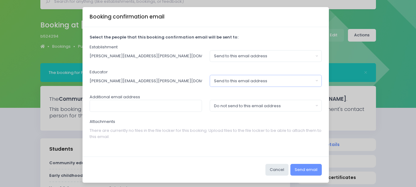
click at [231, 81] on div "Send to this email address" at bounding box center [264, 81] width 100 height 6
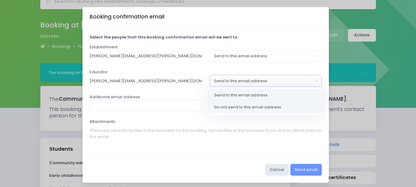
click at [236, 107] on span "Do not send to this email address" at bounding box center [248, 107] width 67 height 6
select select "no_email"
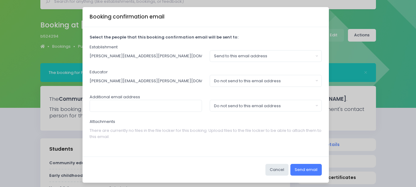
click at [300, 168] on button "Send email" at bounding box center [306, 170] width 31 height 12
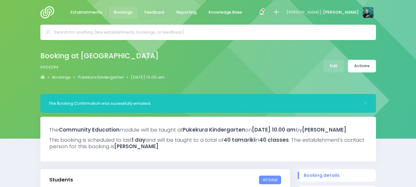
select select "5"
